Goal: Task Accomplishment & Management: Complete application form

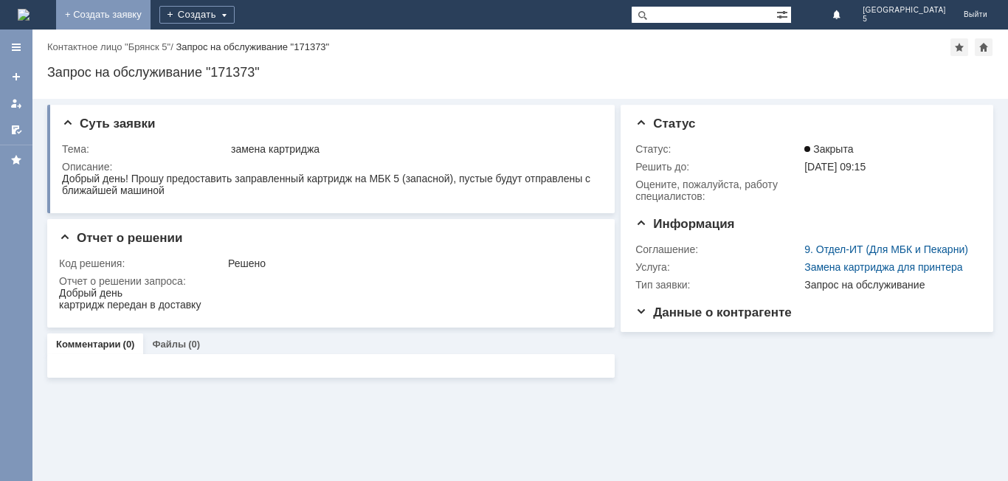
click at [151, 7] on link "+ Создать заявку" at bounding box center [103, 15] width 94 height 30
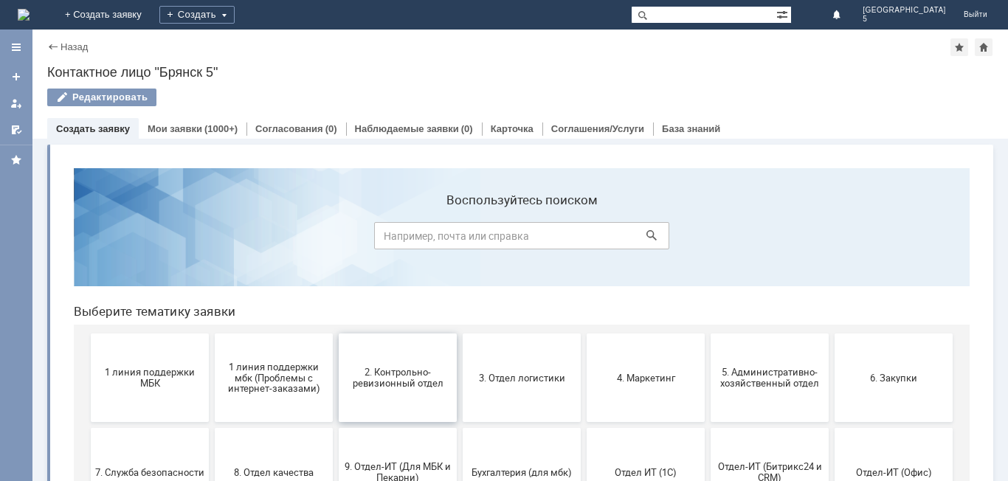
click at [427, 376] on span "2. Контрольно-ревизионный отдел" at bounding box center [397, 378] width 109 height 22
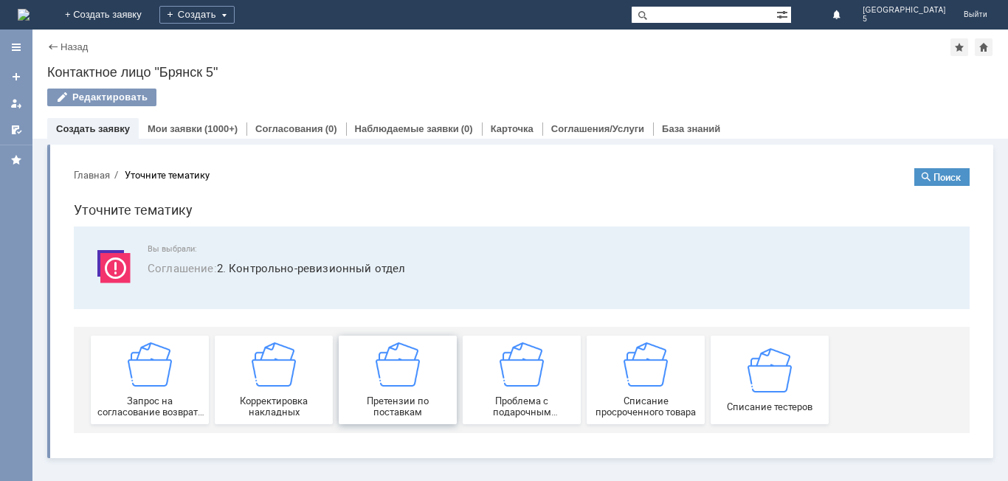
click at [382, 387] on img at bounding box center [398, 365] width 44 height 44
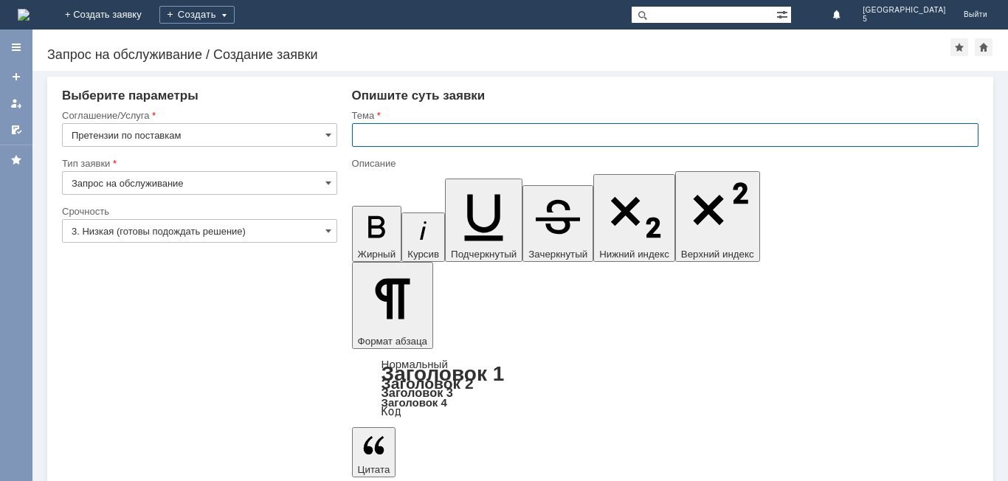
paste input "Акт расхождений по поступлению № Т2-2197 от 27.08.2025 г."
type input "Акт расхождений по поступлению № Т2-2197 от 27.08.2025 г."
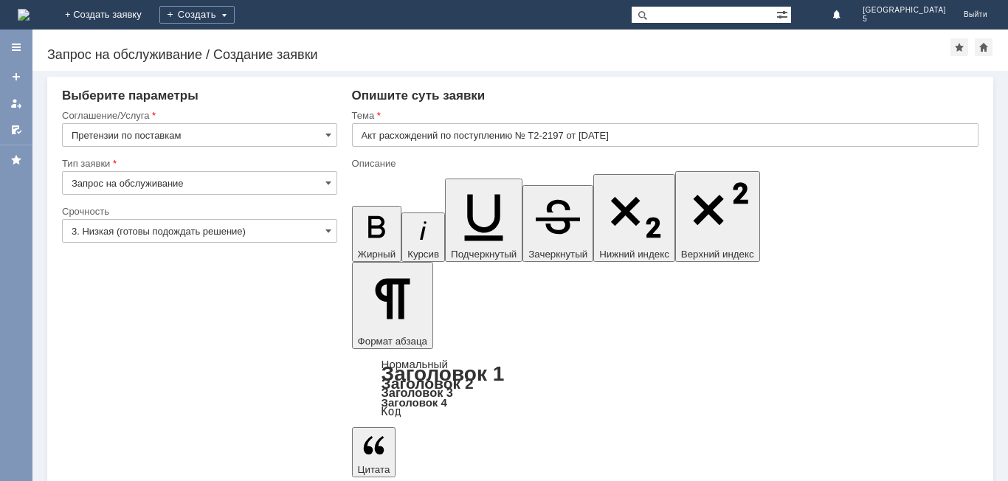
scroll to position [701, 2]
drag, startPoint x: 558, startPoint y: 4032, endPoint x: 571, endPoint y: 4040, distance: 14.6
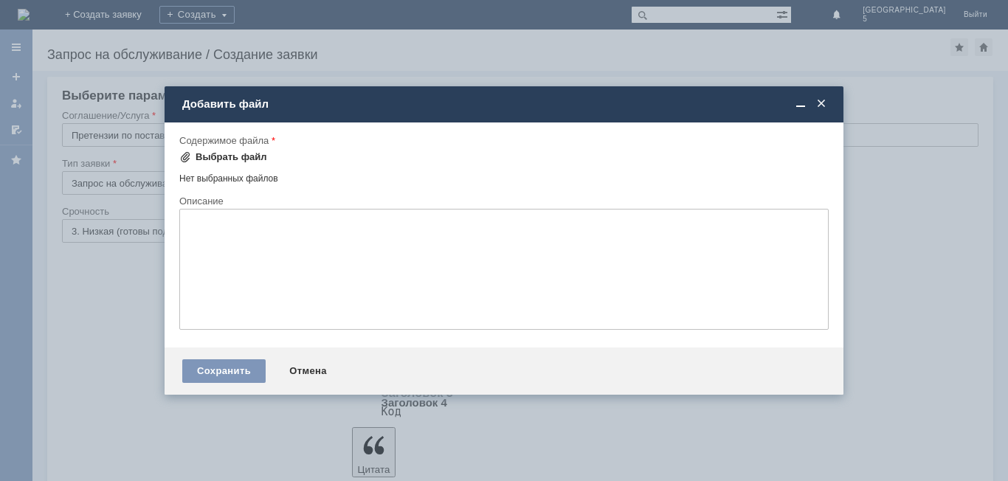
click at [185, 158] on span at bounding box center [185, 157] width 12 height 12
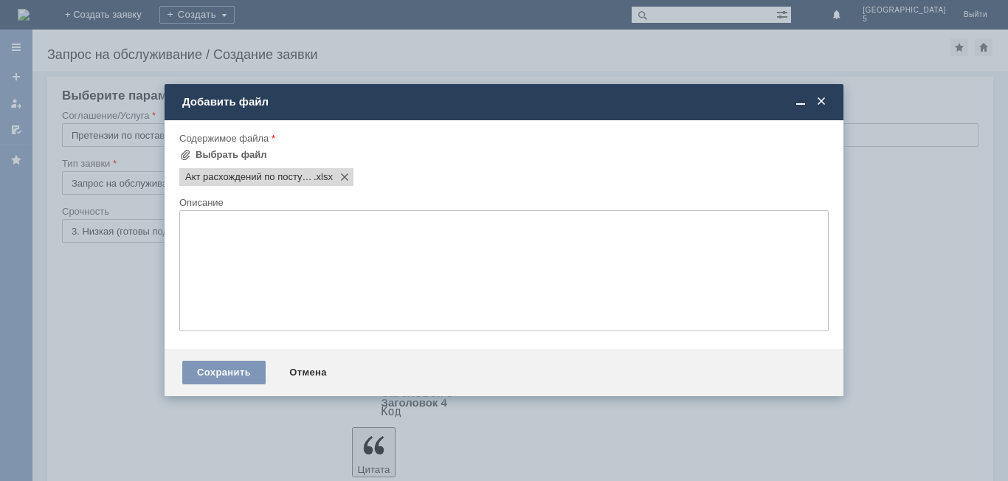
scroll to position [0, 0]
click at [227, 377] on div "Сохранить" at bounding box center [223, 373] width 83 height 24
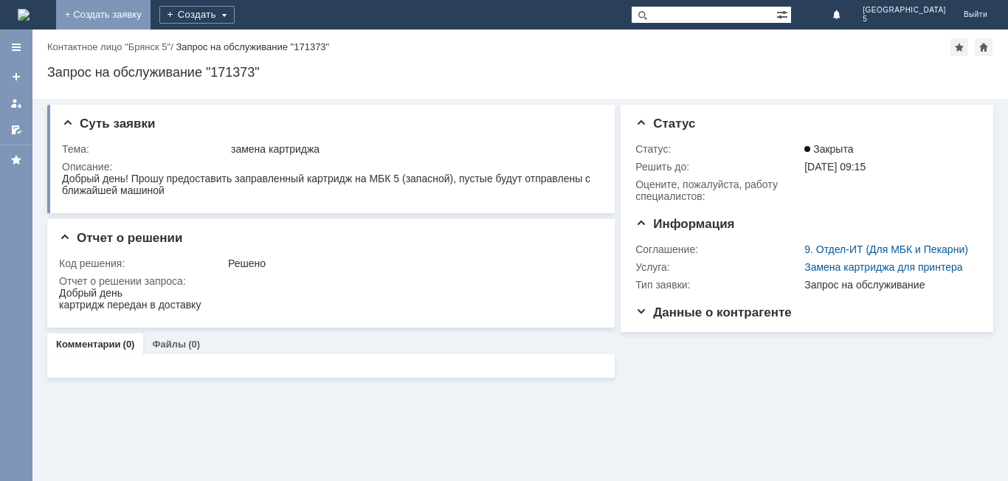
click at [151, 12] on link "+ Создать заявку" at bounding box center [103, 15] width 94 height 30
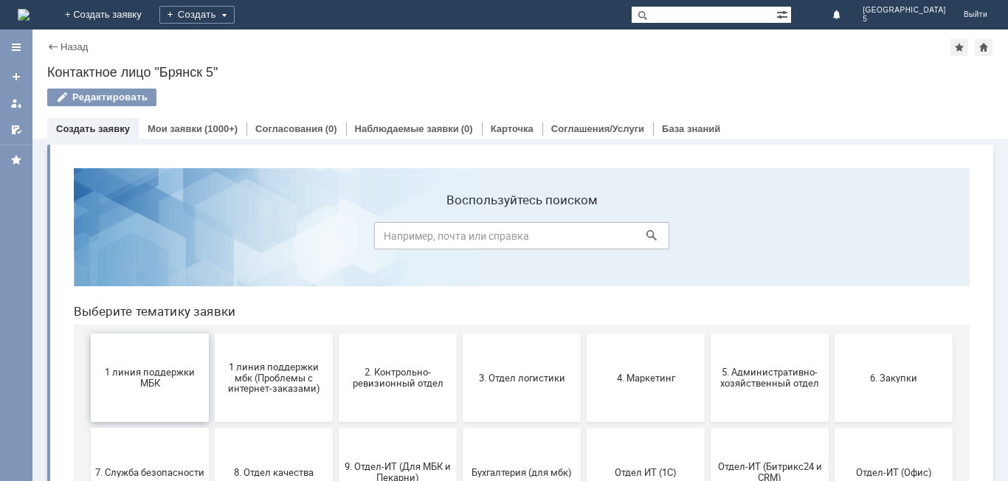
click at [151, 376] on span "1 линия поддержки МБК" at bounding box center [149, 378] width 109 height 22
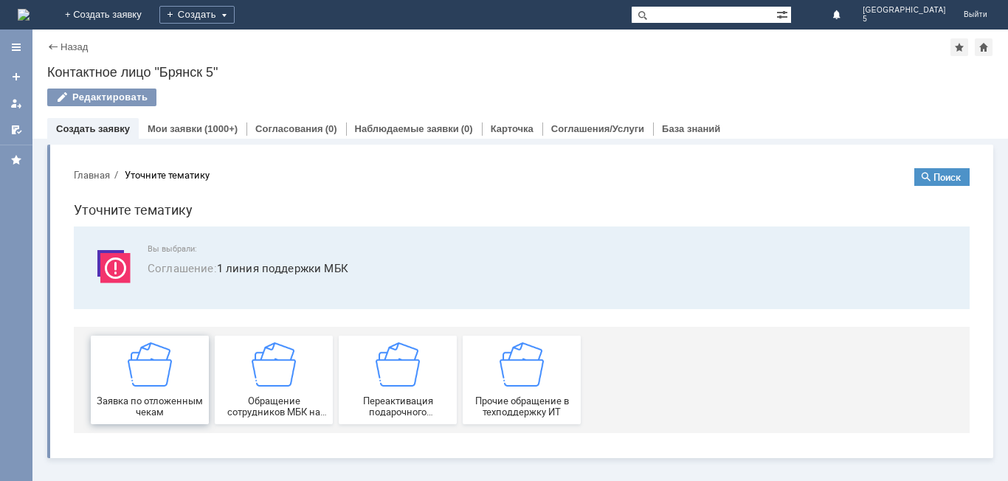
click at [151, 377] on img at bounding box center [150, 365] width 44 height 44
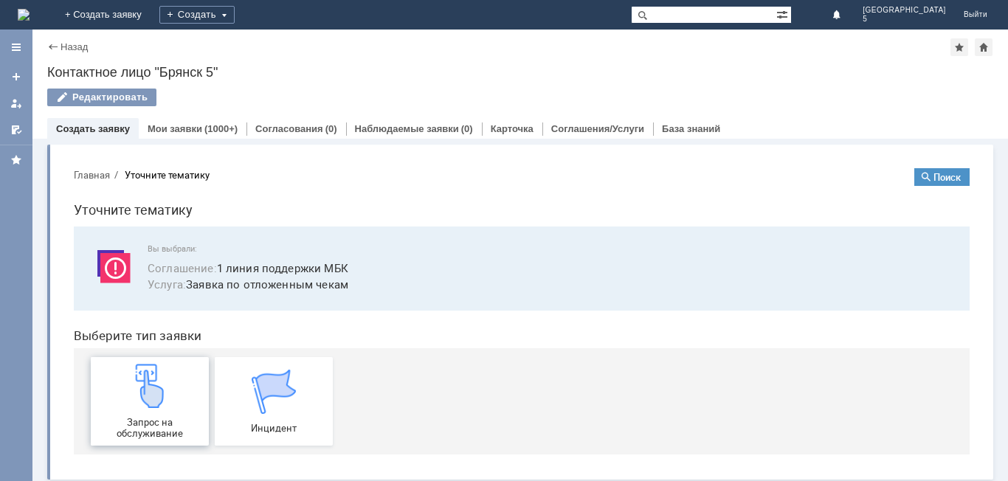
click at [151, 379] on img at bounding box center [150, 386] width 44 height 44
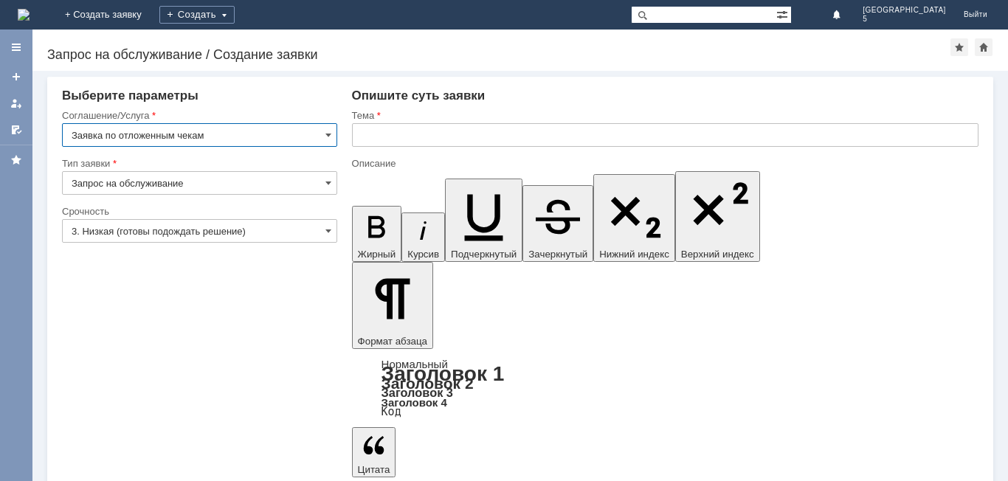
click at [371, 135] on input "text" at bounding box center [665, 135] width 627 height 24
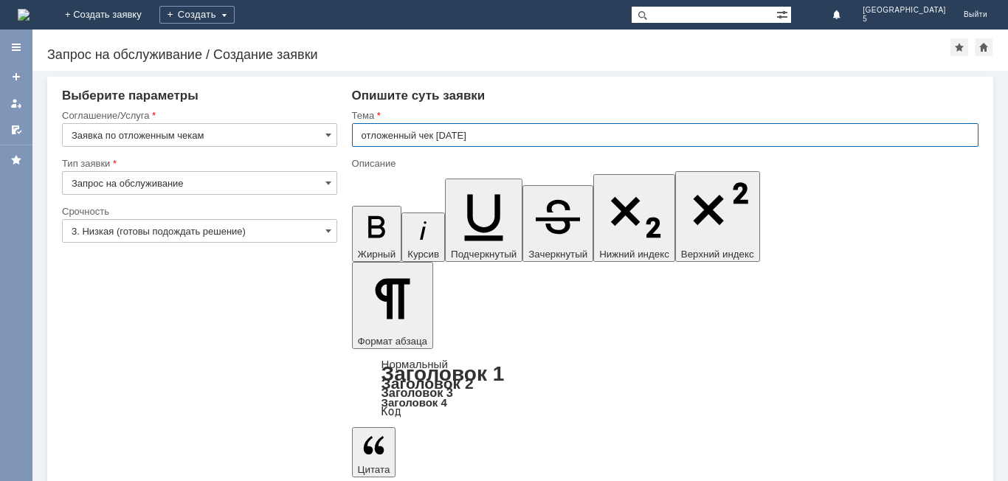
type input "отложенный чек 30.08.2025"
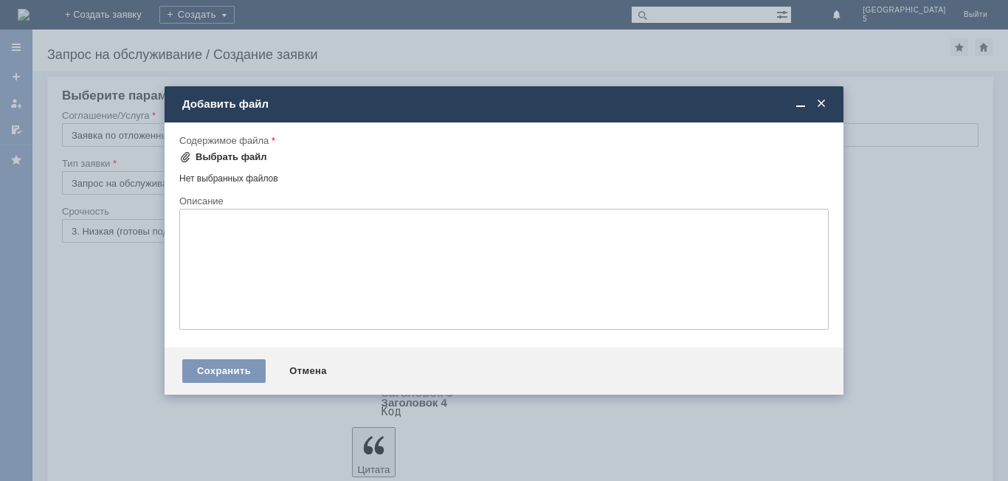
click at [190, 154] on span at bounding box center [185, 157] width 12 height 12
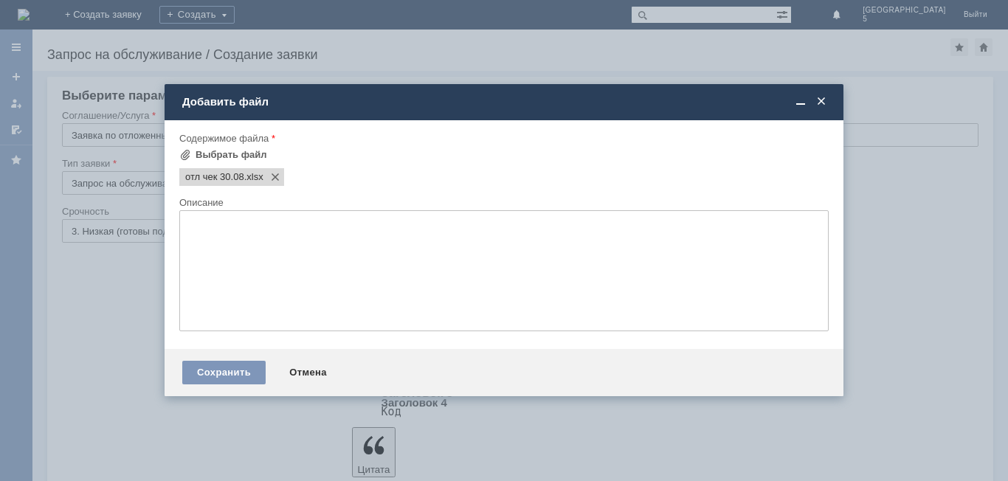
drag, startPoint x: 248, startPoint y: 377, endPoint x: 195, endPoint y: 370, distance: 53.6
click at [247, 377] on div "Сохранить" at bounding box center [223, 373] width 83 height 24
